Goal: Task Accomplishment & Management: Use online tool/utility

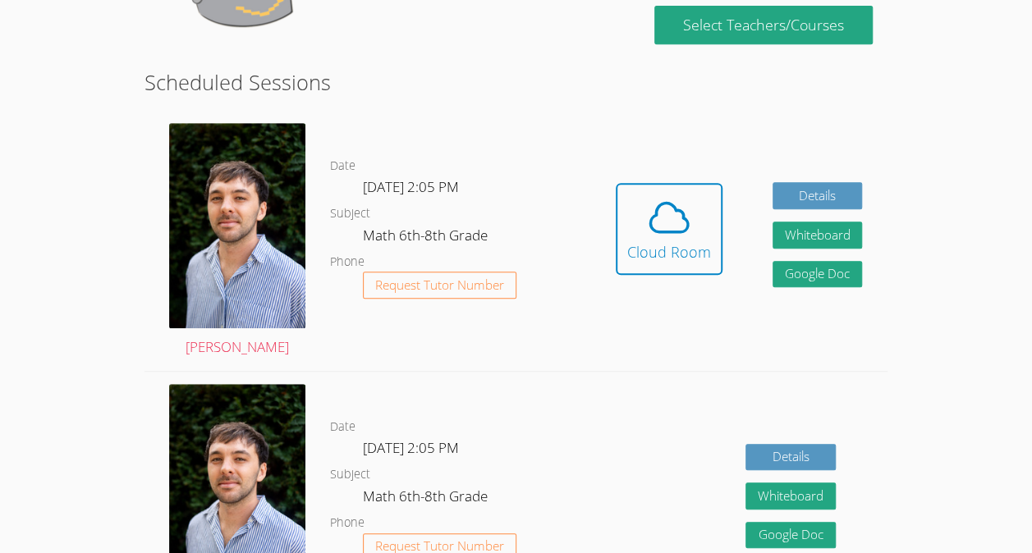
scroll to position [355, 0]
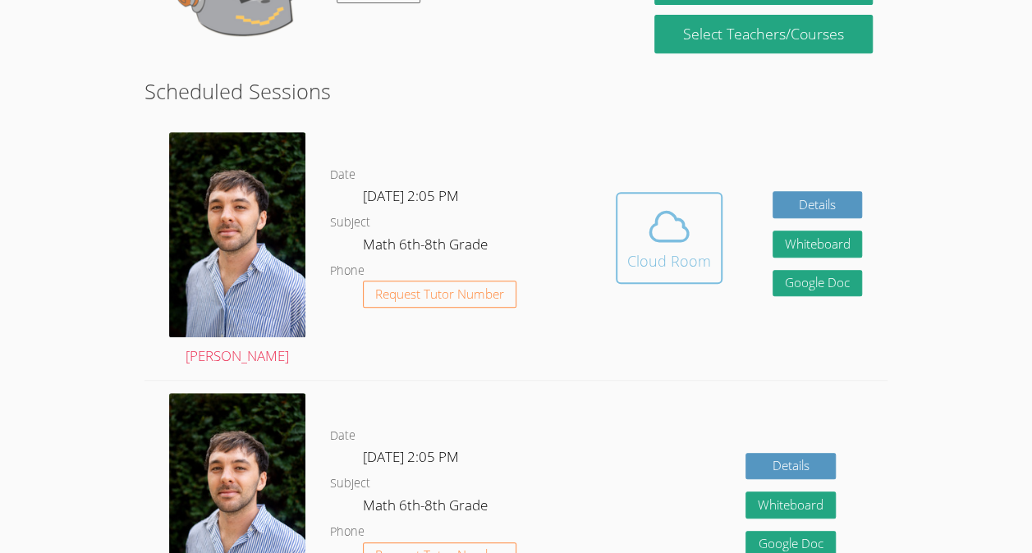
click at [688, 222] on icon at bounding box center [669, 227] width 46 height 46
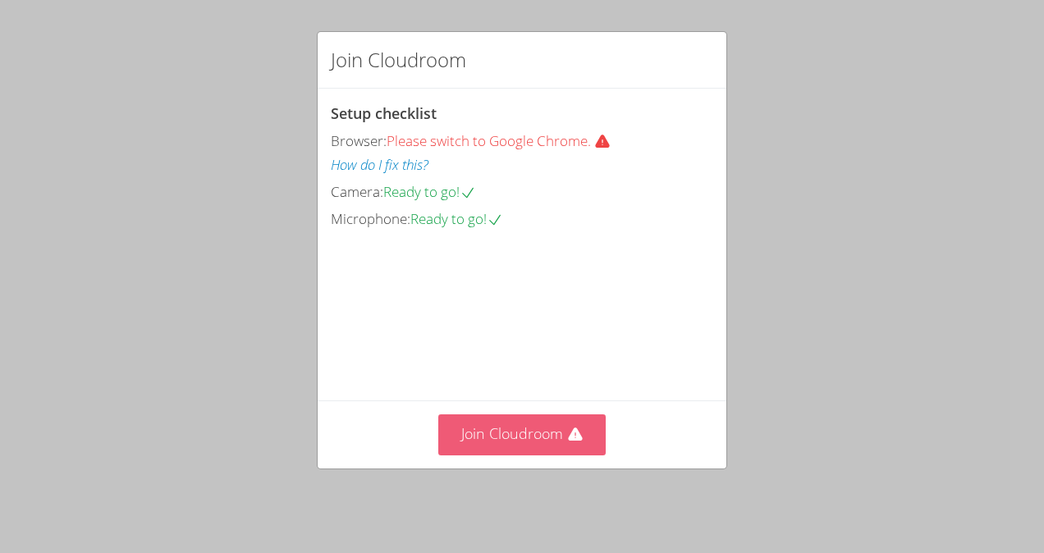
click at [519, 433] on button "Join Cloudroom" at bounding box center [522, 434] width 168 height 40
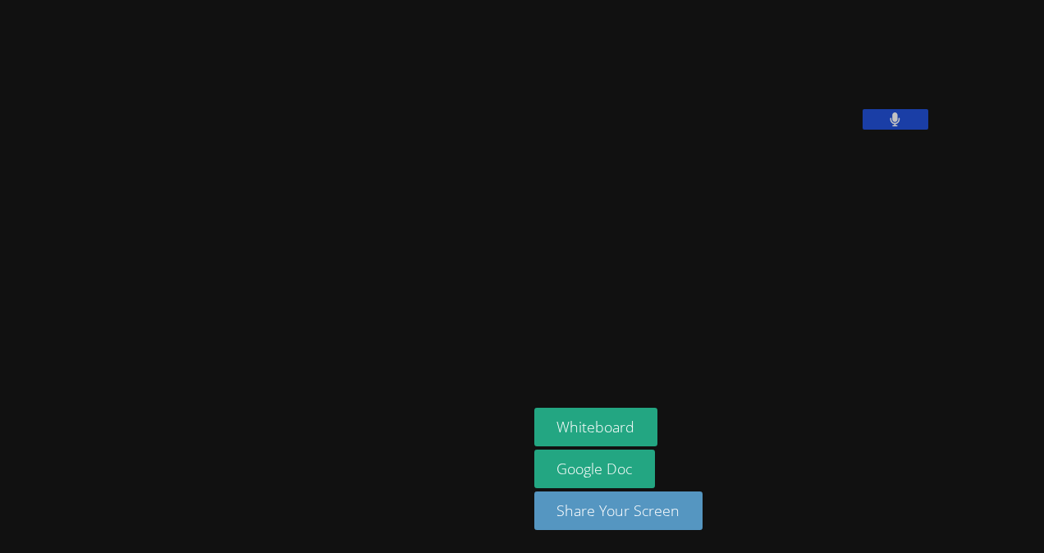
click at [534, 433] on button "Whiteboard" at bounding box center [596, 427] width 124 height 39
click at [71, 106] on div at bounding box center [264, 277] width 515 height 540
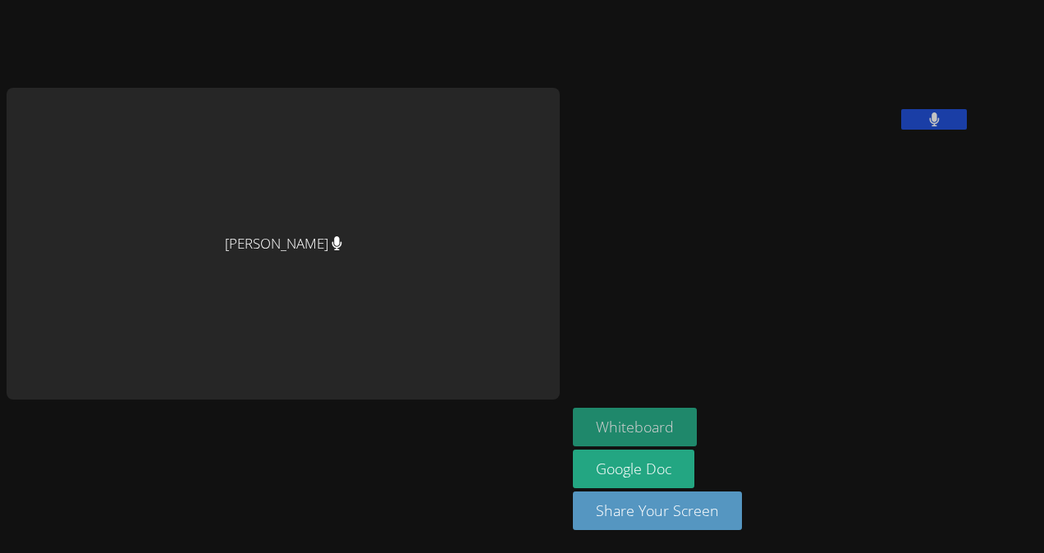
click at [573, 423] on button "Whiteboard" at bounding box center [635, 427] width 124 height 39
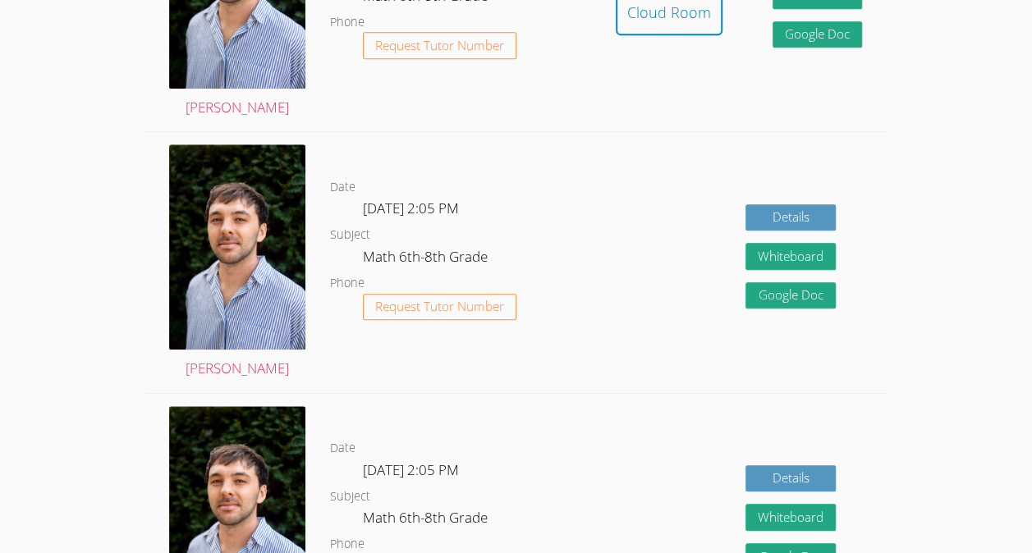
scroll to position [602, 0]
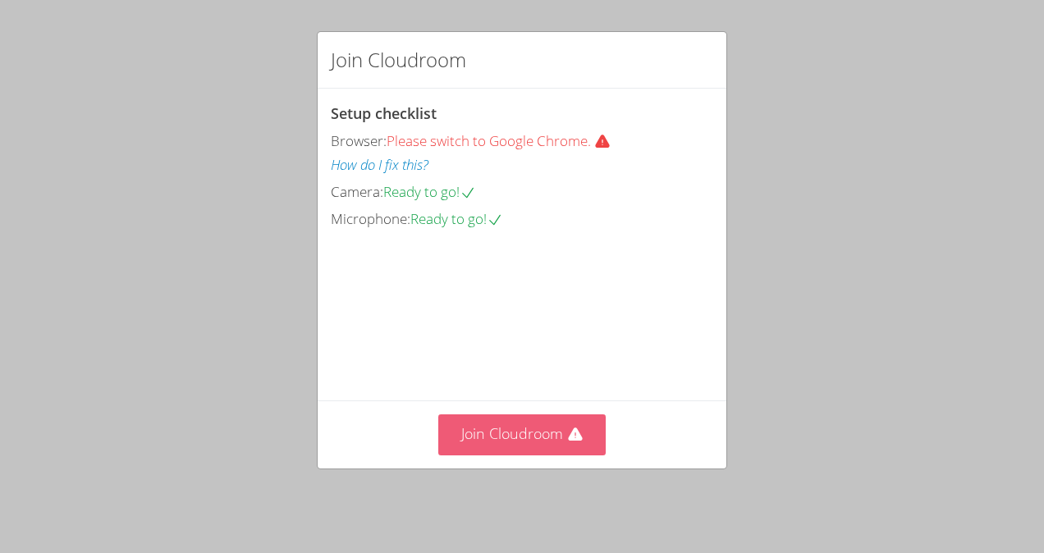
click at [464, 427] on button "Join Cloudroom" at bounding box center [522, 434] width 168 height 40
click at [483, 446] on button "Join Cloudroom" at bounding box center [522, 434] width 168 height 40
